Goal: Transaction & Acquisition: Purchase product/service

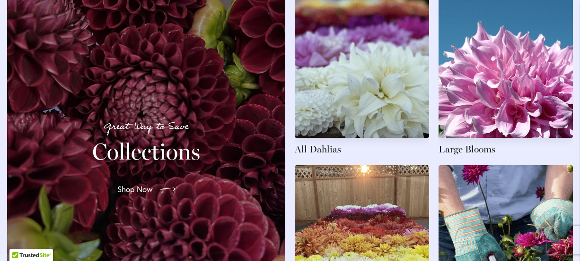
scroll to position [1401, 0]
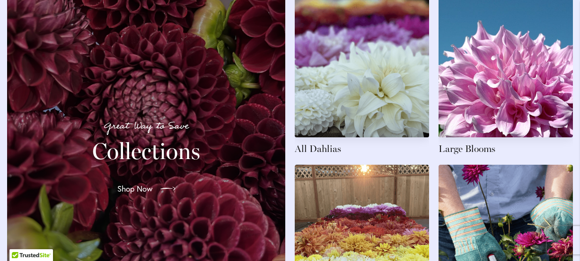
click at [163, 130] on p "Great Way to Save" at bounding box center [145, 127] width 255 height 16
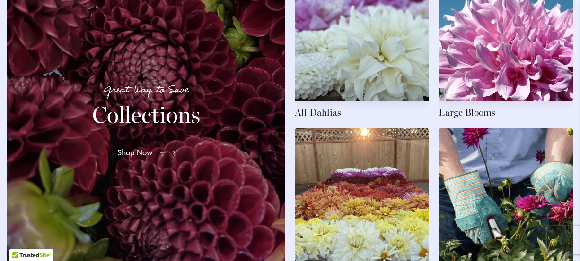
scroll to position [1438, 0]
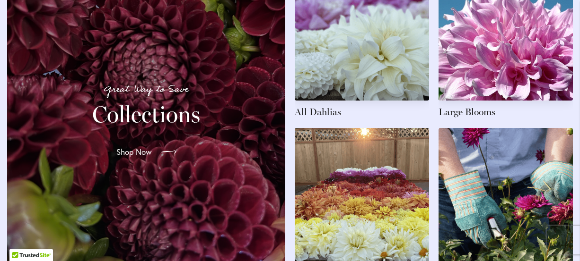
click at [149, 158] on span "Shop Now" at bounding box center [133, 152] width 35 height 11
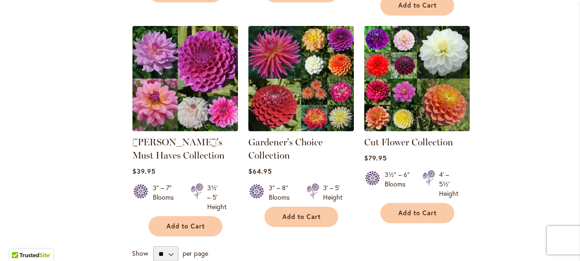
scroll to position [379, 0]
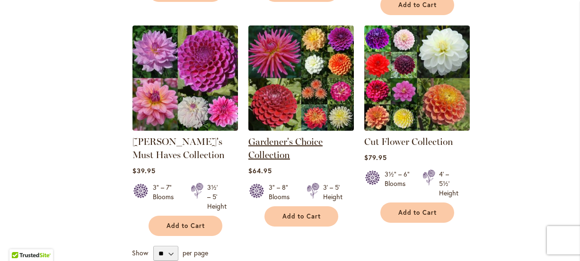
click at [284, 141] on link "Gardener's Choice Collection" at bounding box center [285, 148] width 74 height 25
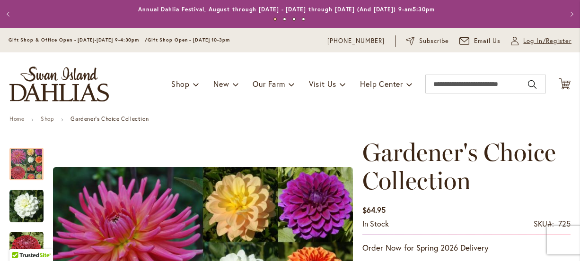
click at [537, 41] on span "Log In/Register" at bounding box center [547, 40] width 48 height 9
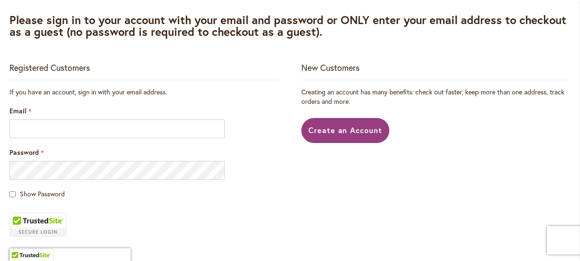
scroll to position [149, 0]
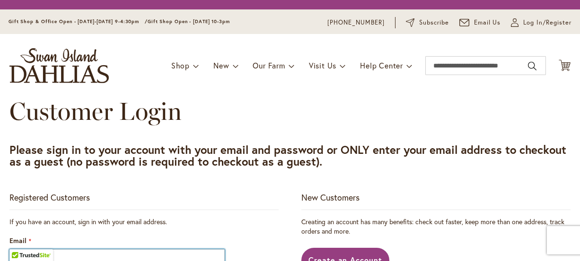
type input "**********"
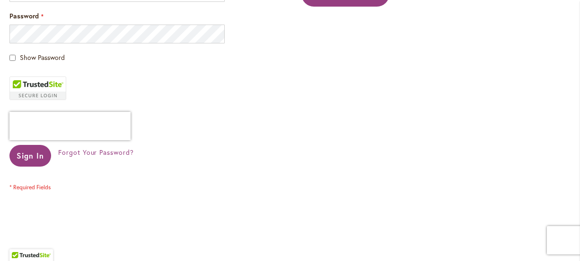
scroll to position [286, 0]
click at [32, 157] on span "Sign In" at bounding box center [30, 155] width 27 height 10
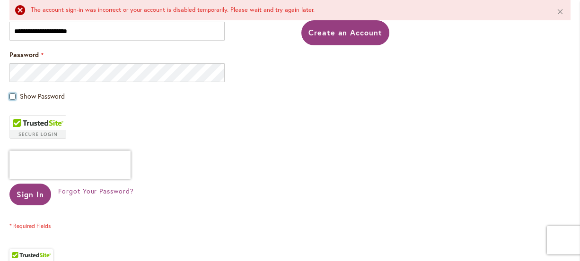
scroll to position [270, 0]
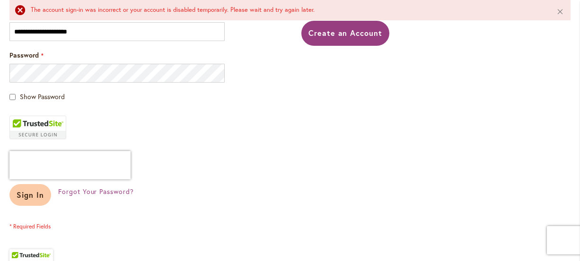
click at [23, 197] on span "Sign In" at bounding box center [30, 195] width 27 height 10
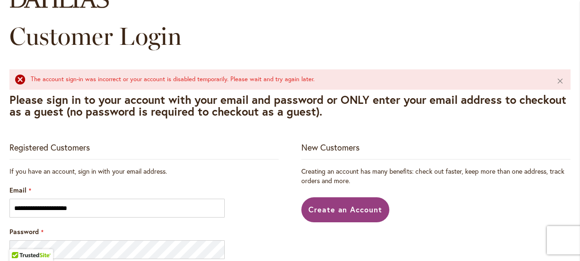
scroll to position [93, 0]
click at [560, 78] on button "Close" at bounding box center [560, 81] width 20 height 23
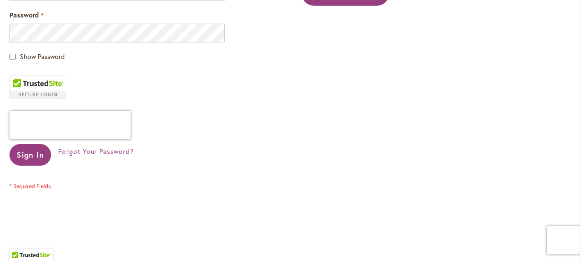
scroll to position [286, 0]
click at [86, 152] on span "Forgot Your Password?" at bounding box center [96, 151] width 76 height 9
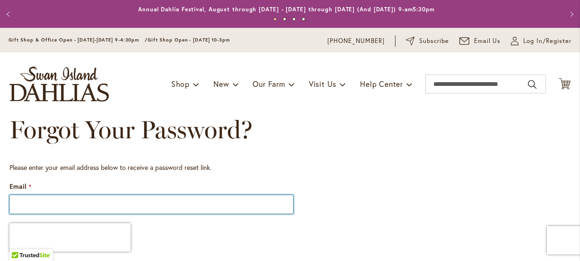
click at [174, 202] on input "Email" at bounding box center [151, 204] width 284 height 19
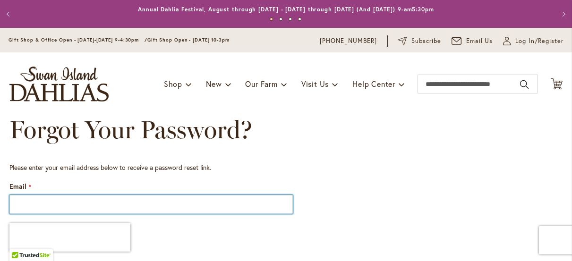
scroll to position [6, 0]
type input "**********"
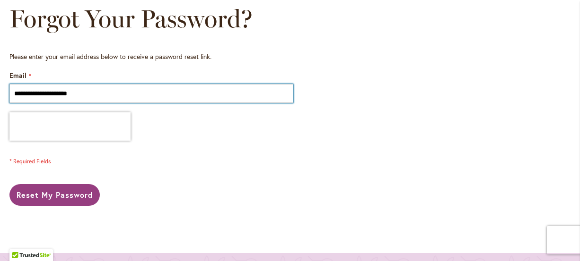
scroll to position [112, 0]
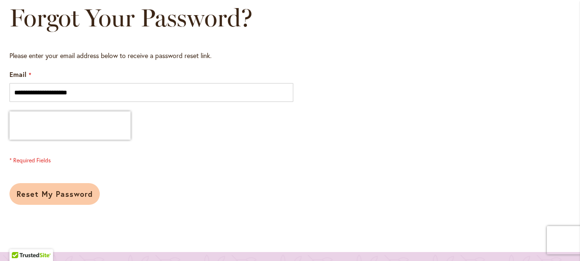
click at [61, 190] on span "Reset My Password" at bounding box center [55, 194] width 76 height 10
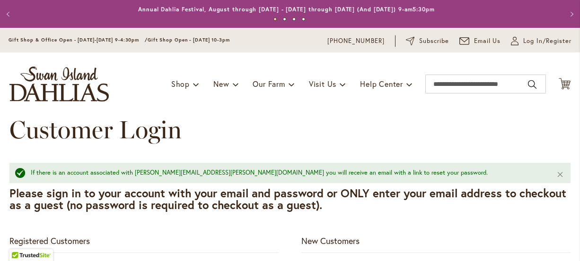
type input "**********"
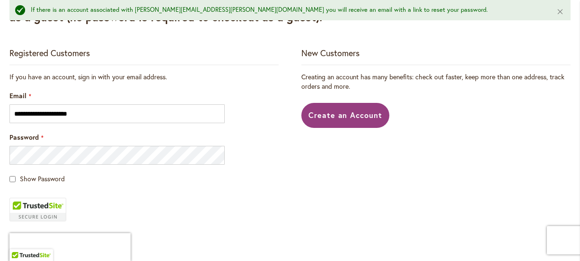
scroll to position [196, 0]
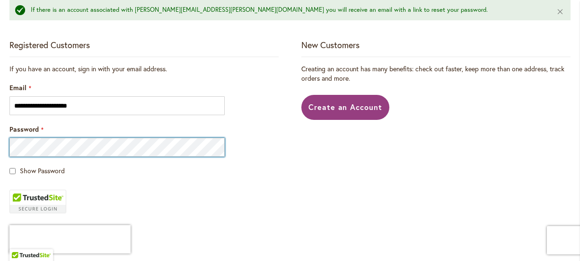
click at [0, 146] on html "Skip to Accessibility Information The store will not work correctly in the case…" at bounding box center [290, 130] width 580 height 261
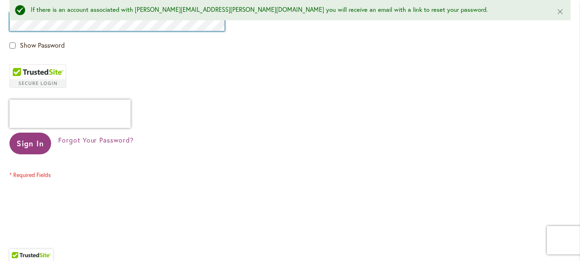
scroll to position [322, 0]
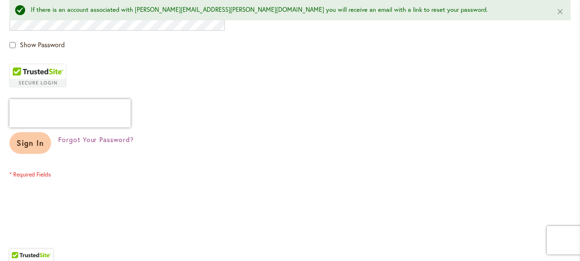
click at [22, 148] on span "Sign In" at bounding box center [30, 143] width 27 height 10
